Goal: Check status: Check status

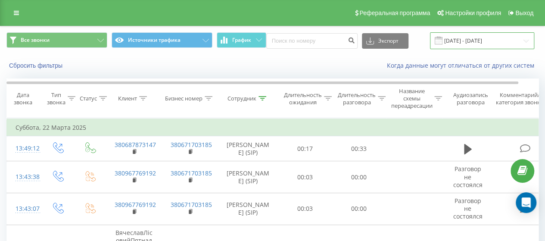
click at [518, 41] on input "[DATE] - [DATE]" at bounding box center [482, 40] width 104 height 17
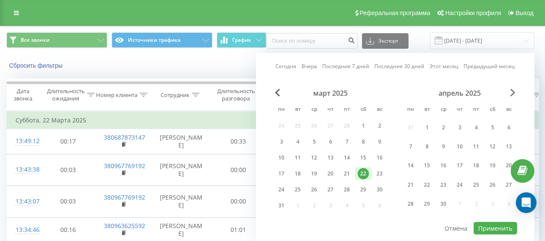
click at [511, 93] on span "Next Month" at bounding box center [513, 93] width 5 height 8
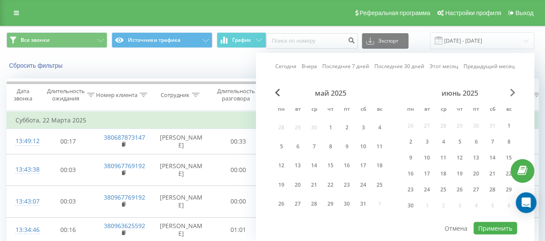
click at [511, 93] on span "Next Month" at bounding box center [513, 93] width 5 height 8
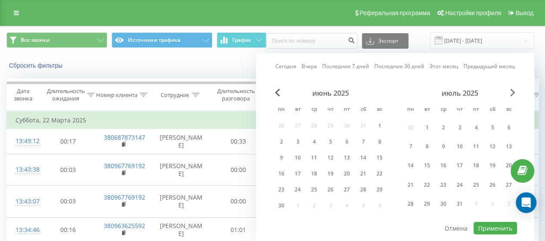
click at [511, 93] on span "Next Month" at bounding box center [513, 93] width 5 height 8
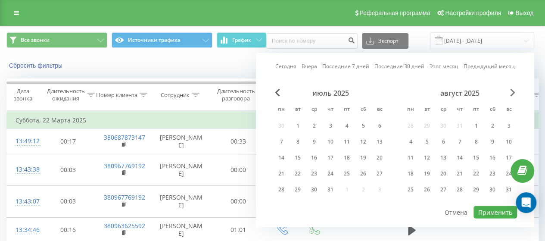
click at [511, 93] on span "Next Month" at bounding box center [513, 93] width 5 height 8
click at [377, 158] on div "21" at bounding box center [379, 157] width 11 height 11
click at [492, 212] on button "Применить" at bounding box center [496, 212] width 44 height 13
type input "[DATE] - [DATE]"
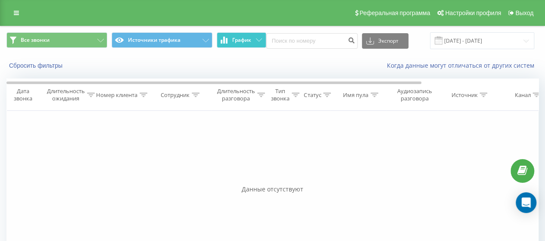
click at [263, 39] on button "График" at bounding box center [242, 40] width 50 height 16
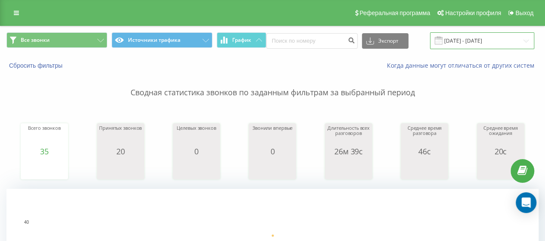
click at [521, 39] on input "[DATE] - [DATE]" at bounding box center [482, 40] width 104 height 17
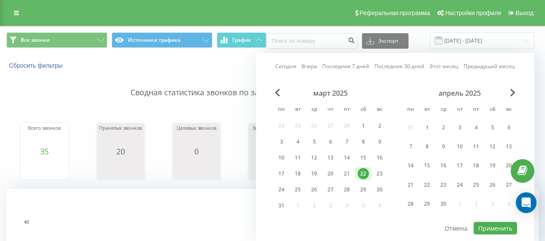
click at [514, 94] on span "Next Month" at bounding box center [513, 93] width 5 height 8
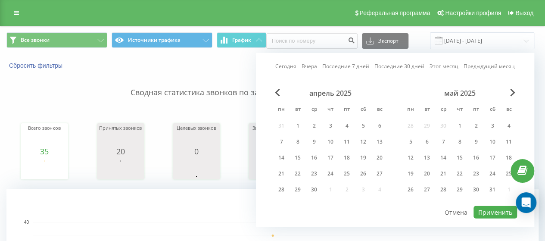
click at [514, 94] on span "Next Month" at bounding box center [513, 93] width 5 height 8
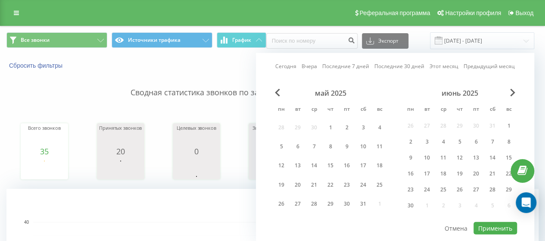
click at [514, 94] on span "Next Month" at bounding box center [513, 93] width 5 height 8
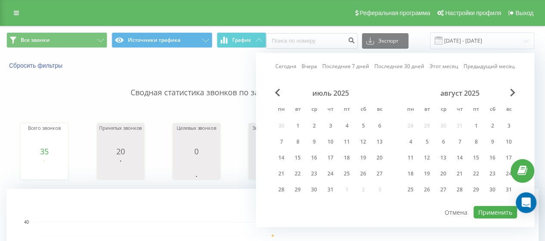
click at [514, 94] on span "Next Month" at bounding box center [513, 93] width 5 height 8
click at [278, 90] on span "Previous Month" at bounding box center [277, 93] width 5 height 8
click at [385, 158] on div "21" at bounding box center [379, 157] width 11 height 11
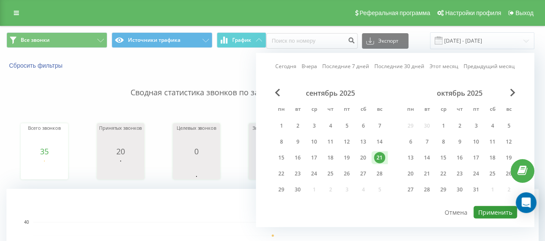
click at [501, 210] on button "Применить" at bounding box center [496, 212] width 44 height 13
type input "[DATE] - [DATE]"
